Goal: Task Accomplishment & Management: Use online tool/utility

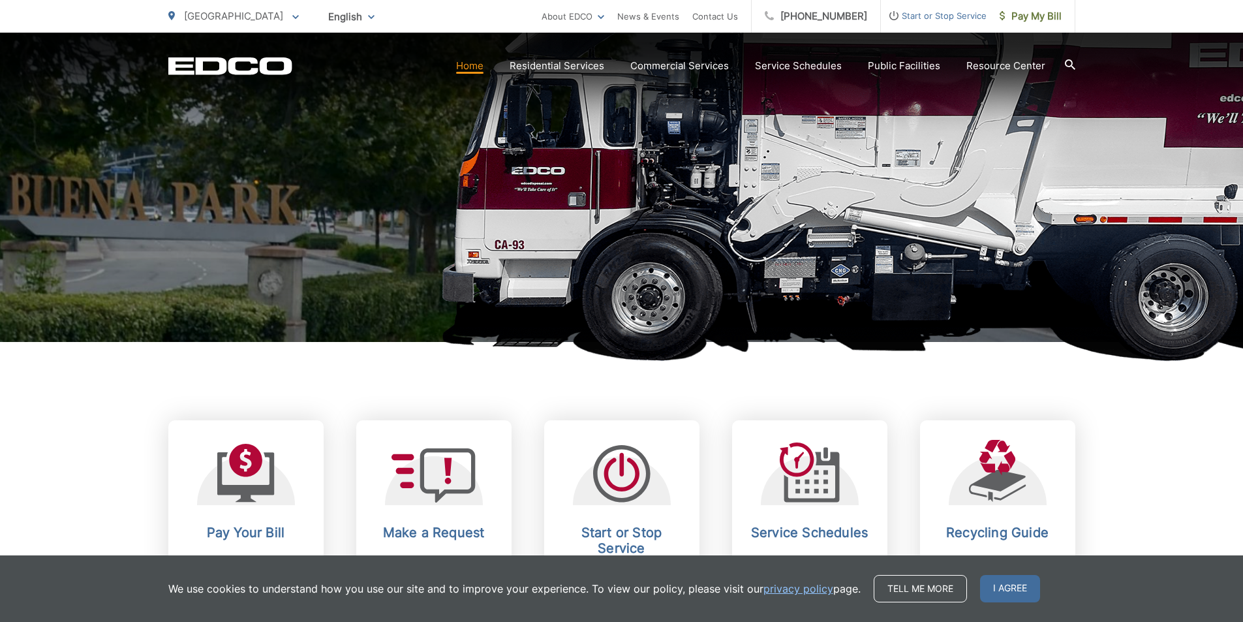
scroll to position [326, 0]
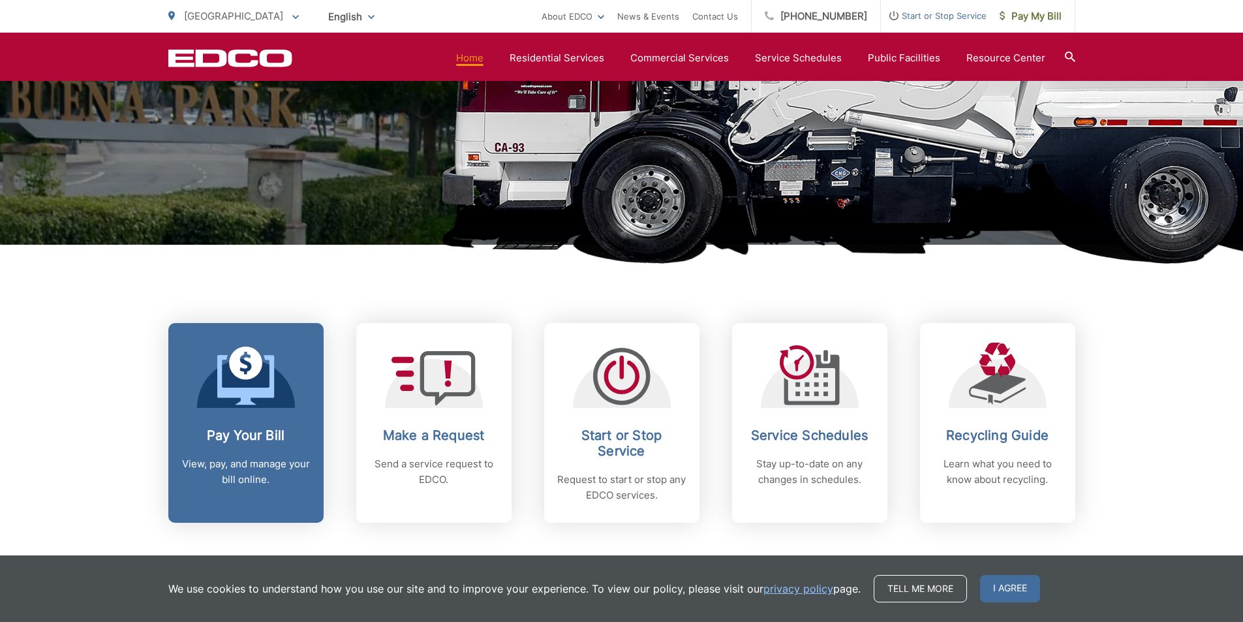
click at [267, 409] on link "Pay Your Bill View, pay, and manage your bill online." at bounding box center [245, 423] width 155 height 200
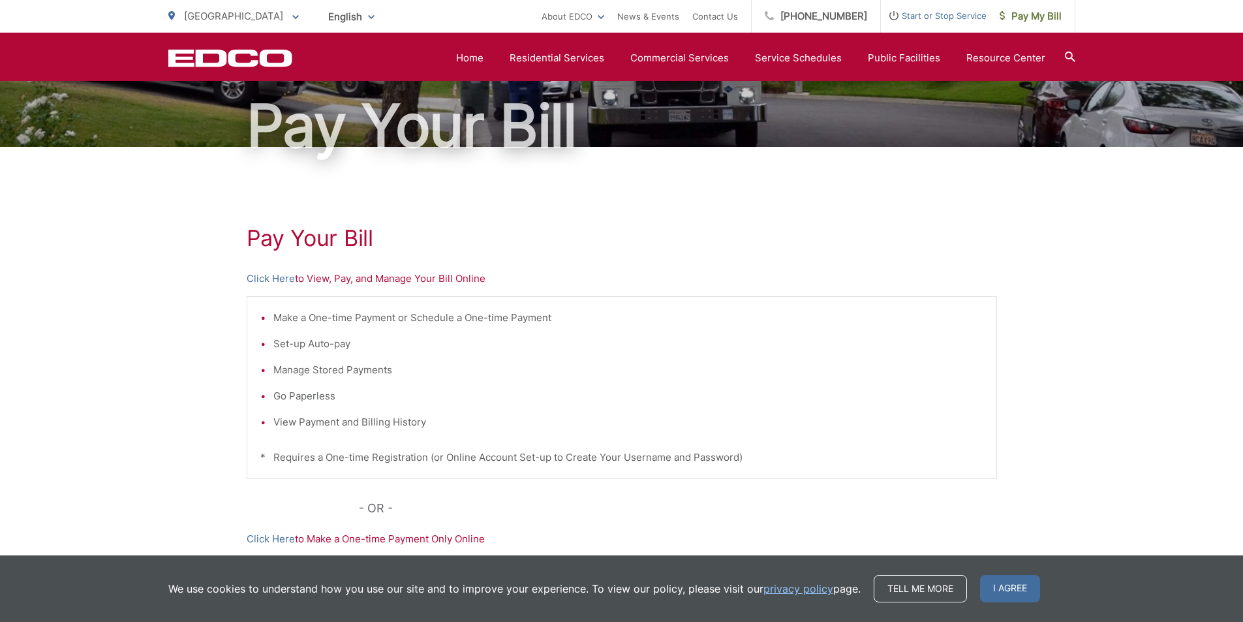
scroll to position [45, 0]
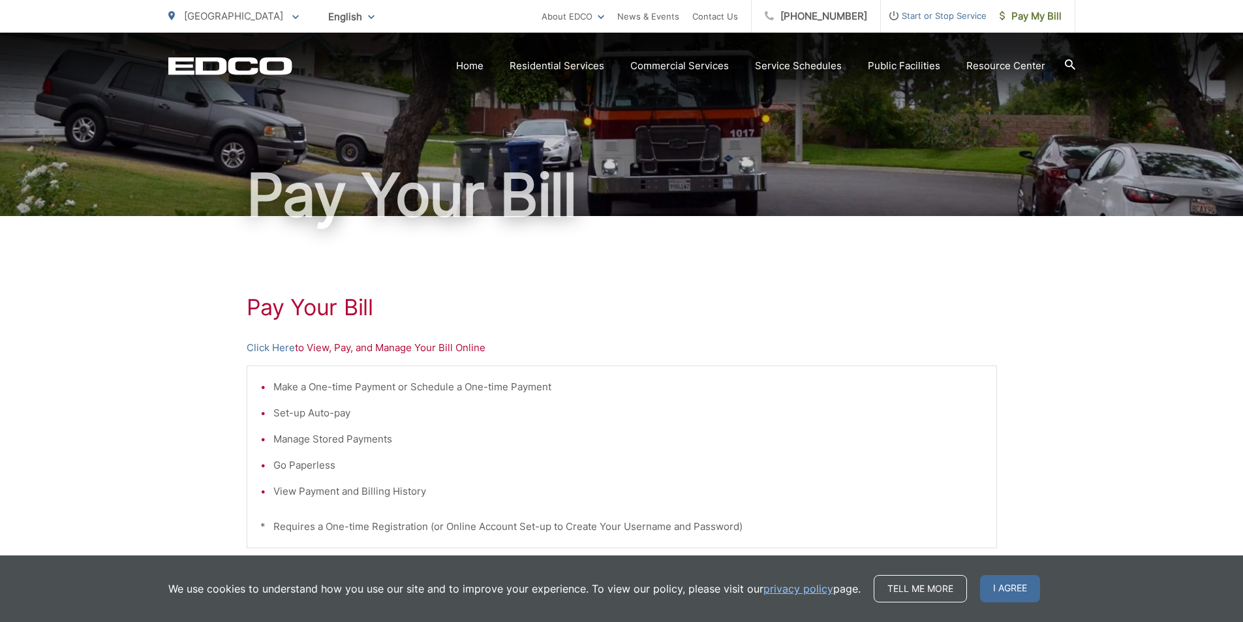
click at [339, 347] on p "Click Here to View, Pay, and Manage Your Bill Online" at bounding box center [622, 348] width 751 height 16
click at [258, 347] on link "Click Here" at bounding box center [271, 348] width 48 height 16
